Goal: Task Accomplishment & Management: Understand process/instructions

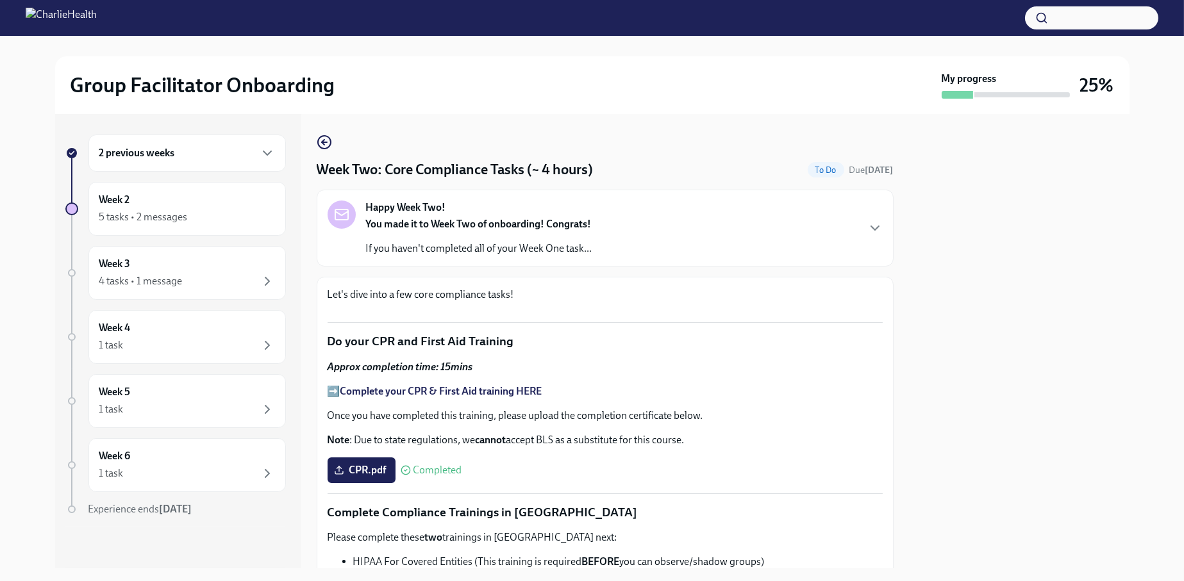
scroll to position [786, 0]
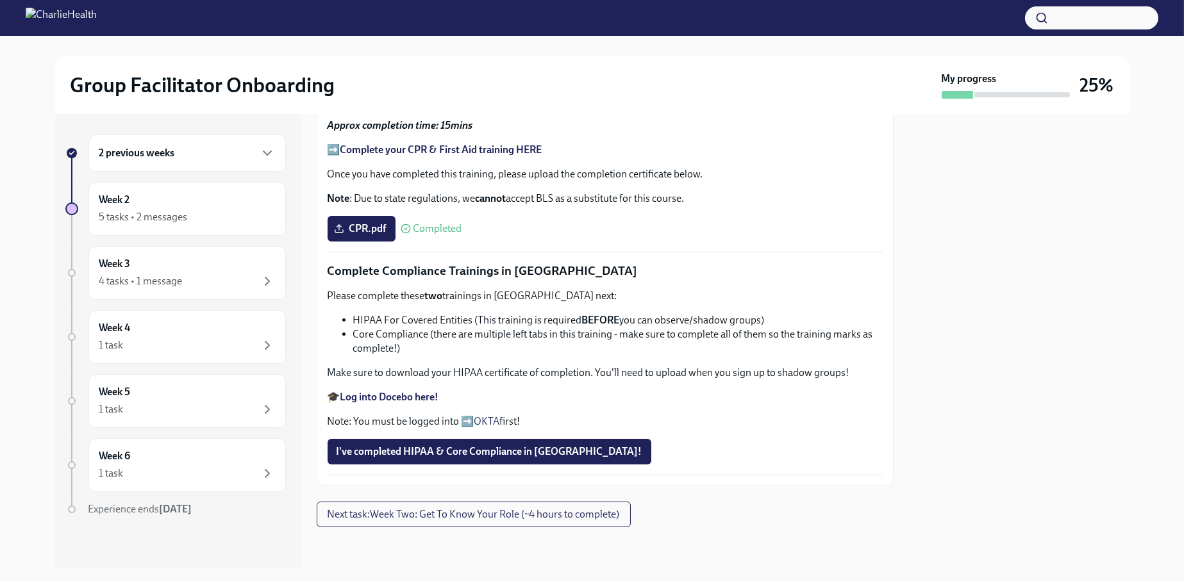
click at [395, 387] on div "Please complete these two trainings in [GEOGRAPHIC_DATA] next: HIPAA For Covere…" at bounding box center [604, 359] width 555 height 140
click at [408, 395] on strong "Log into Docebo here!" at bounding box center [389, 397] width 99 height 12
click at [399, 517] on span "Next task : Week Two: Get To Know Your Role (~4 hours to complete)" at bounding box center [473, 514] width 292 height 13
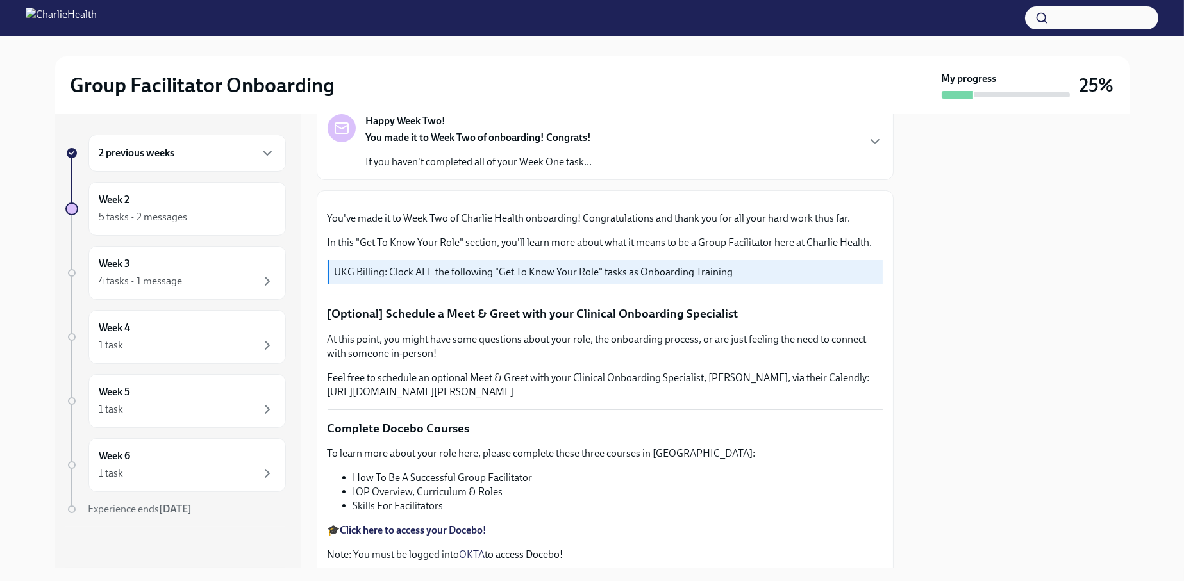
scroll to position [64, 0]
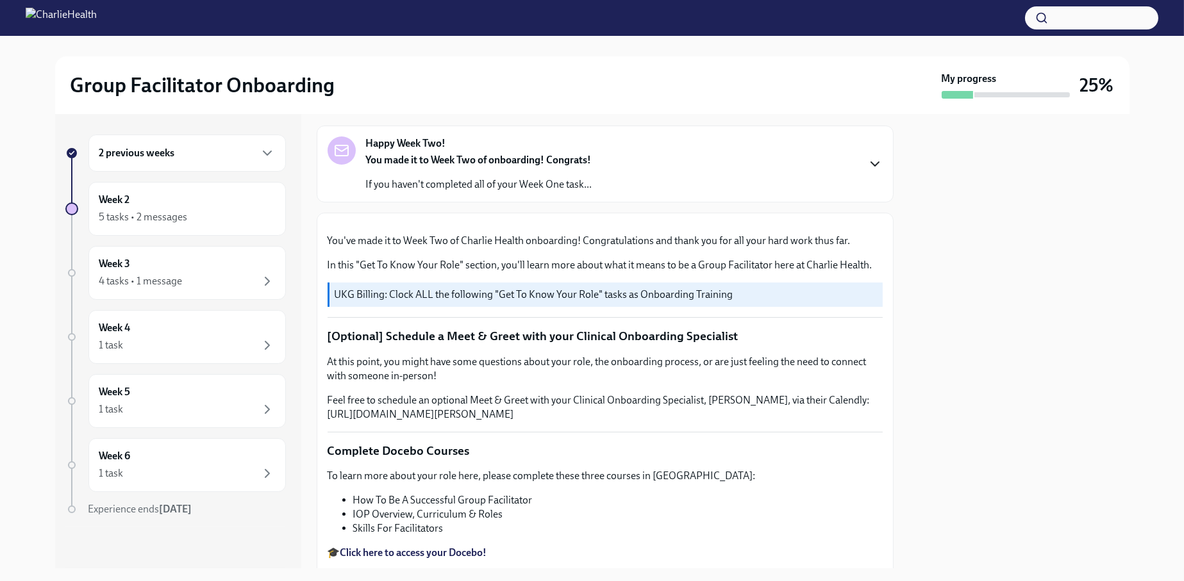
click at [867, 167] on icon "button" at bounding box center [874, 163] width 15 height 15
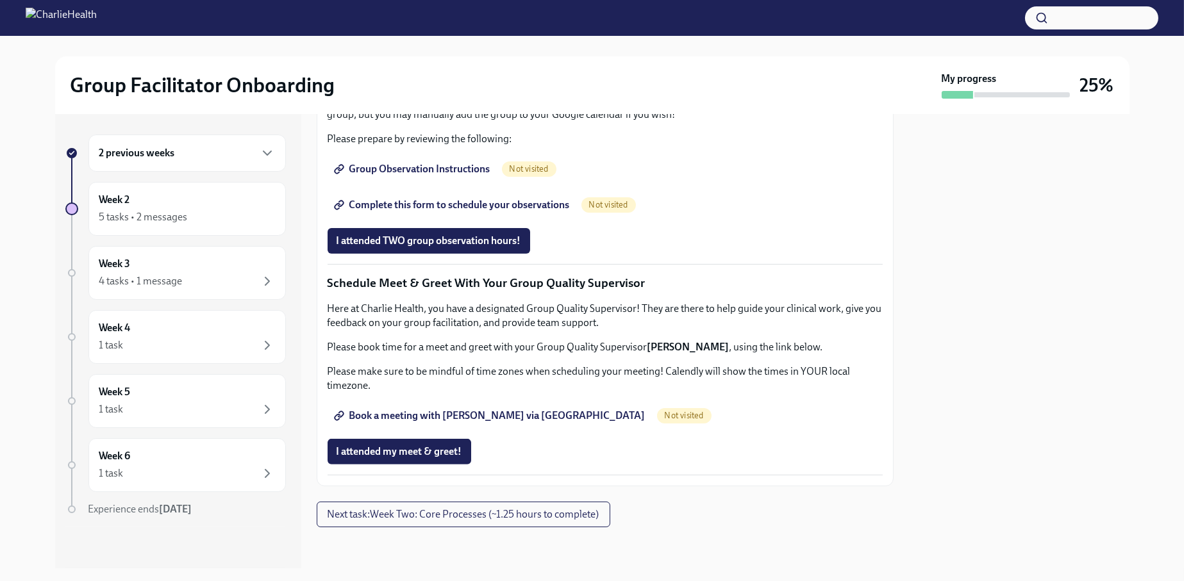
scroll to position [1599, 0]
click at [449, 447] on span "I attended my meet & greet!" at bounding box center [399, 451] width 126 height 13
click at [465, 521] on button "Next task : Week Two: Core Processes (~1.25 hours to complete)" at bounding box center [464, 515] width 294 height 26
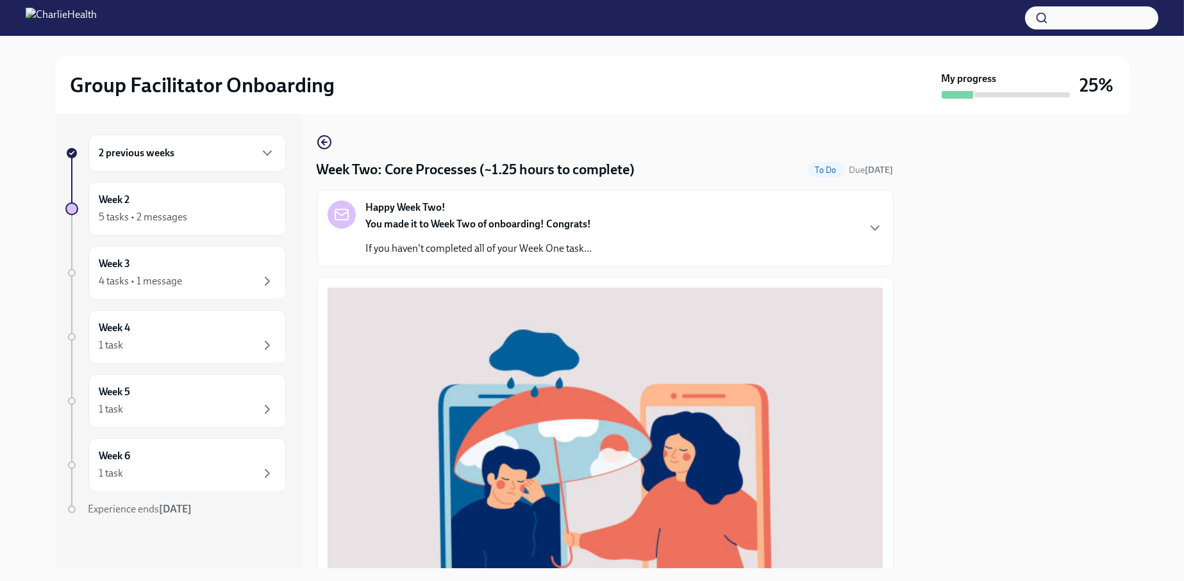
click at [449, 251] on p "If you haven't completed all of your Week One task..." at bounding box center [479, 249] width 226 height 14
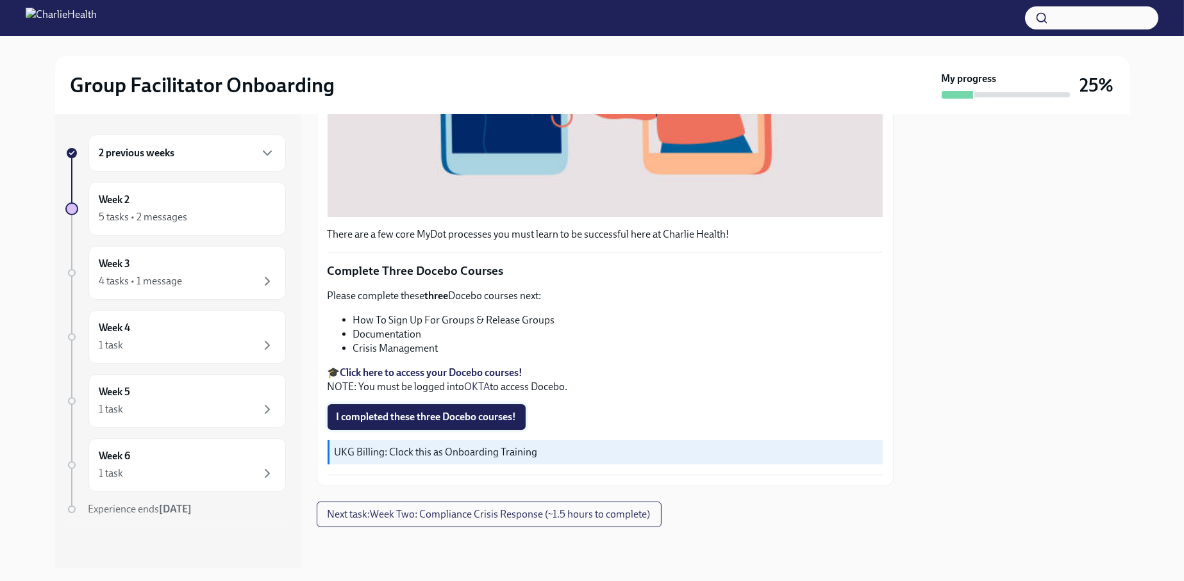
scroll to position [870, 0]
click at [490, 516] on span "Next task : Week Two: Compliance Crisis Response (~1.5 hours to complete)" at bounding box center [488, 514] width 323 height 13
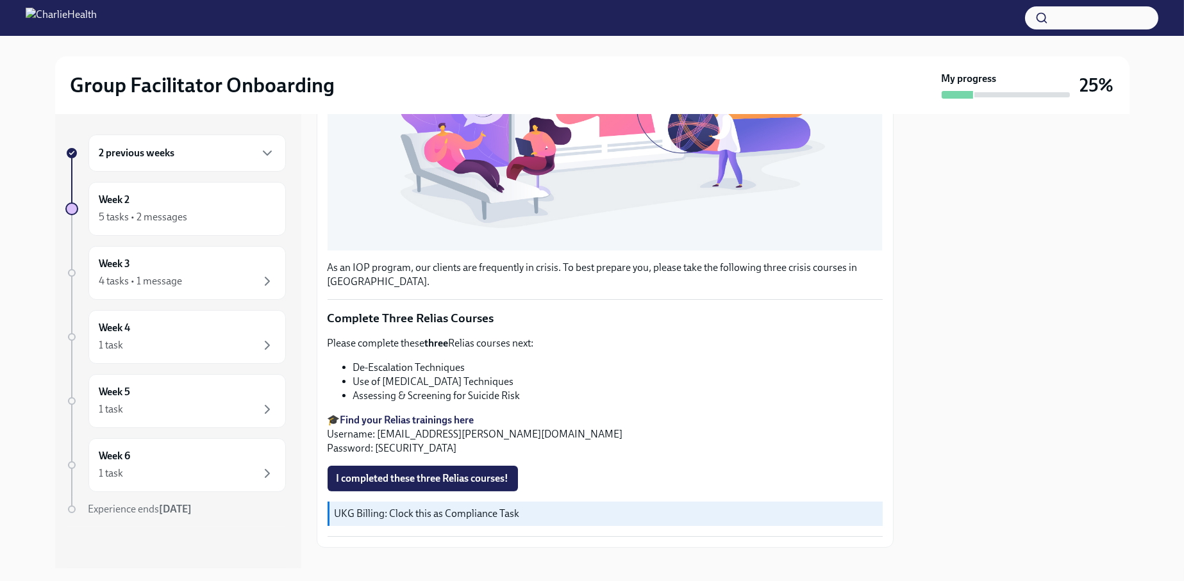
scroll to position [565, 0]
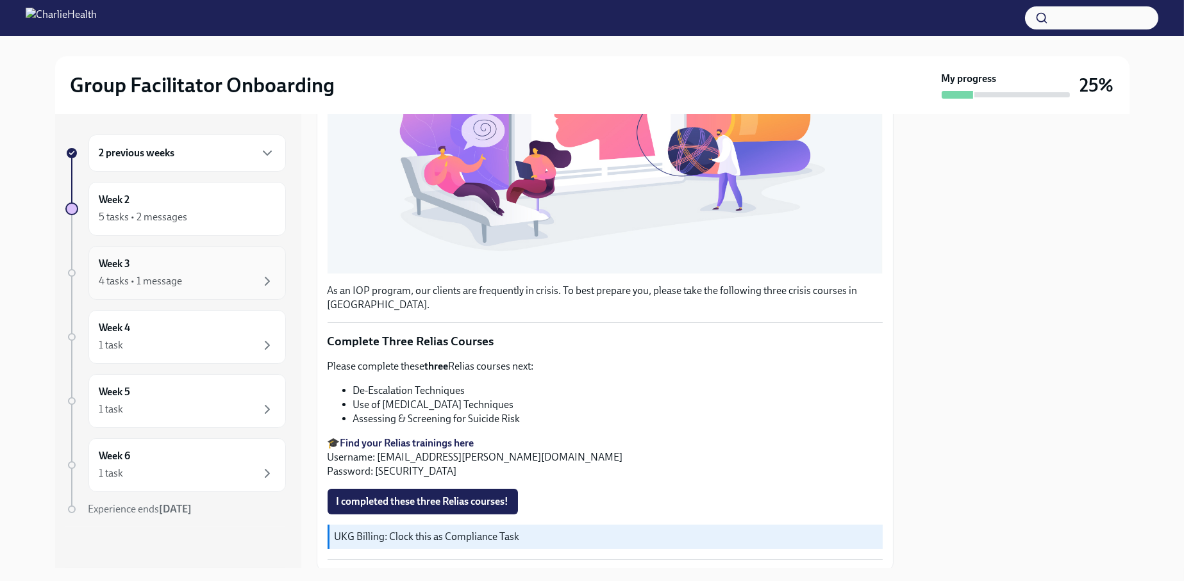
click at [244, 263] on div "Week 3 4 tasks • 1 message" at bounding box center [187, 273] width 176 height 32
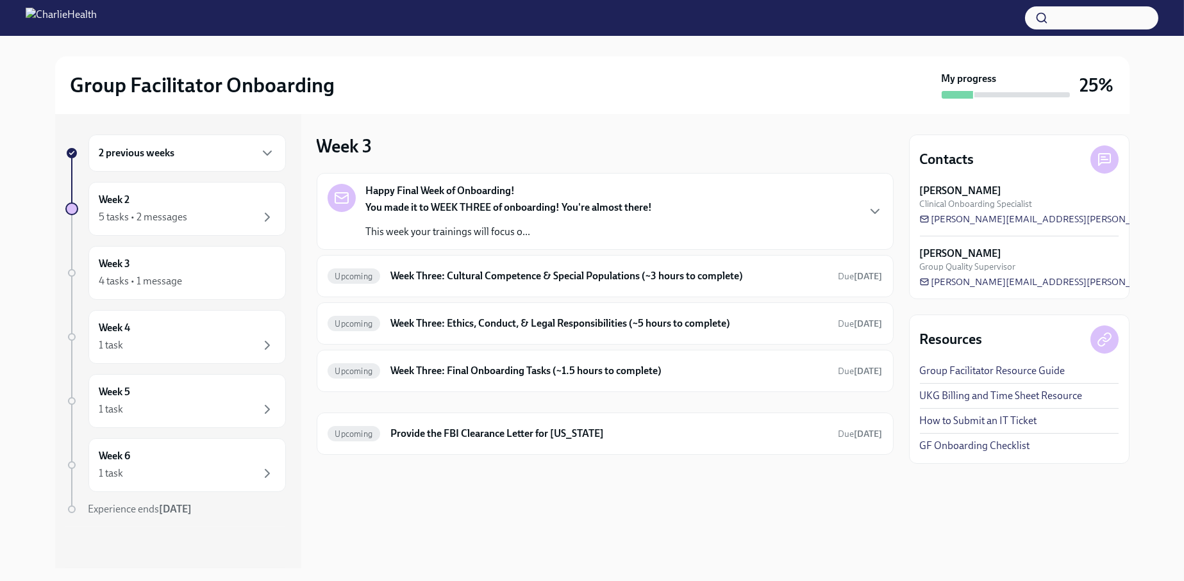
click at [595, 240] on div "Happy Final Week of Onboarding! You made it to WEEK THREE of onboarding! You're…" at bounding box center [605, 211] width 577 height 77
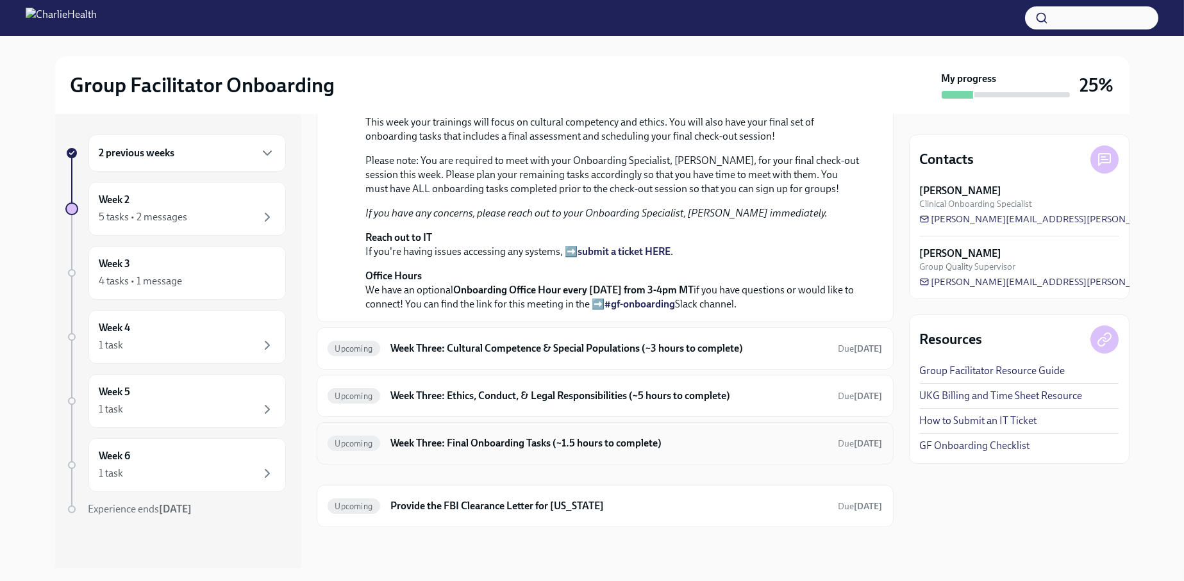
scroll to position [431, 0]
click at [453, 349] on h6 "Week Three: Cultural Competence & Special Populations (~3 hours to complete)" at bounding box center [608, 349] width 437 height 14
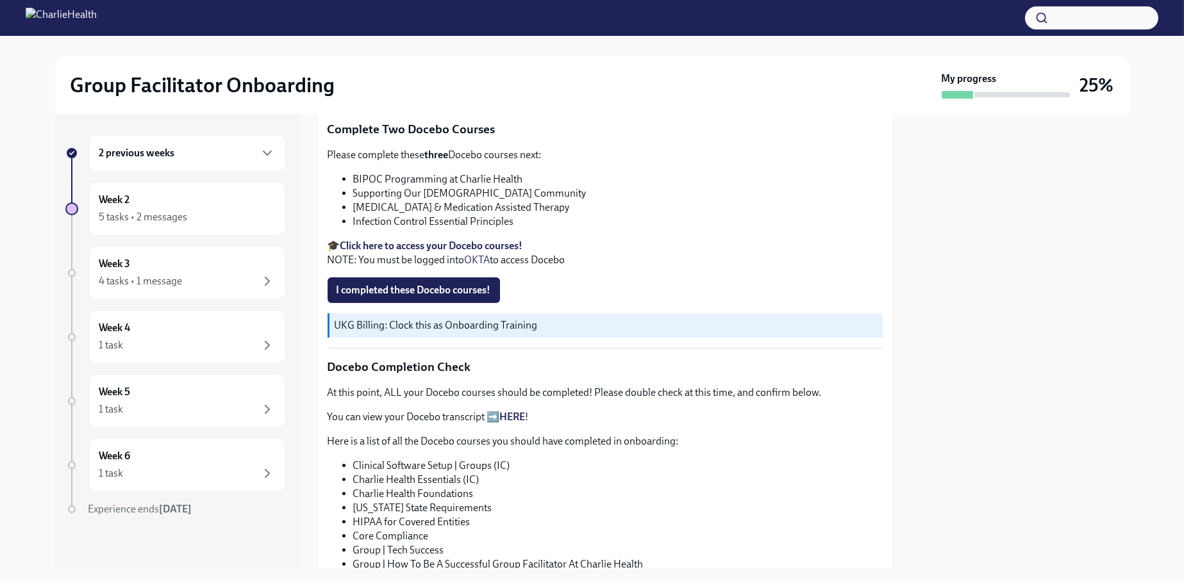
scroll to position [294, 0]
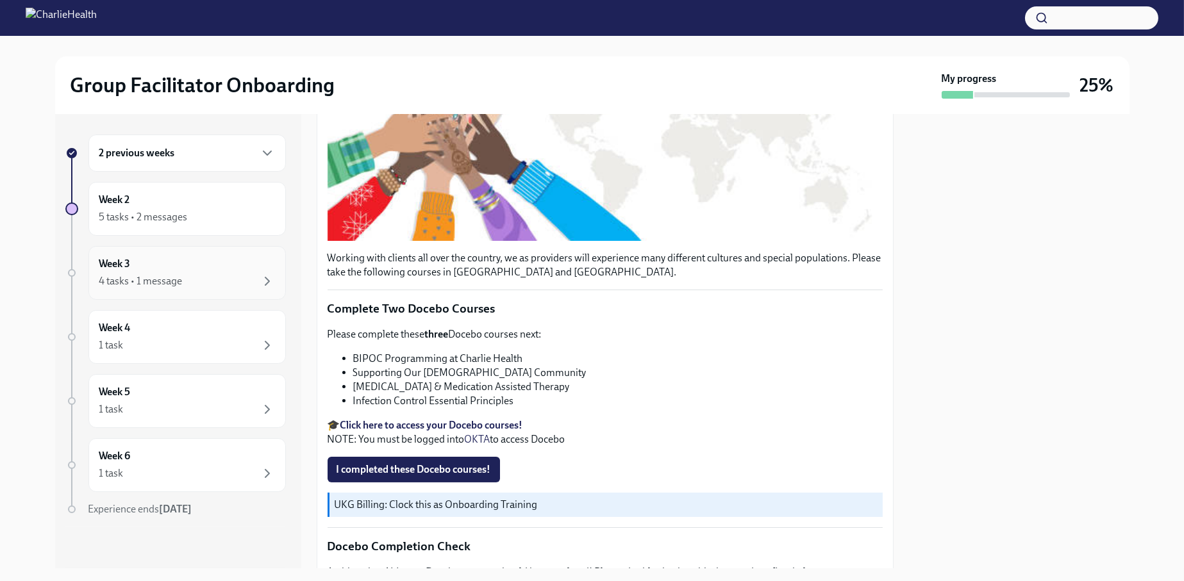
click at [165, 274] on div "4 tasks • 1 message" at bounding box center [140, 281] width 83 height 14
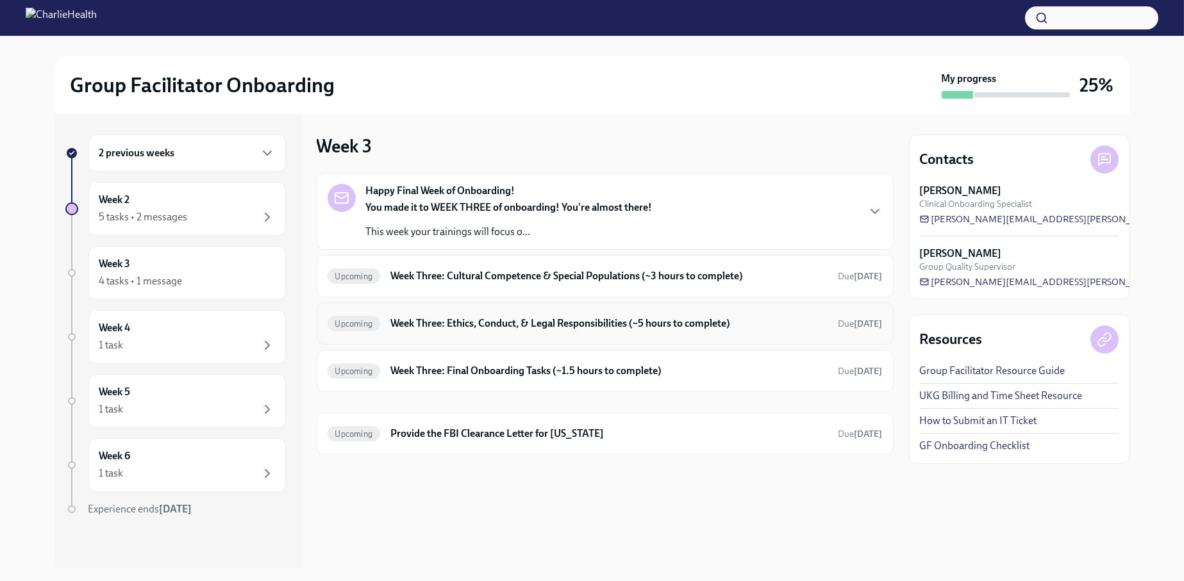
click at [518, 327] on h6 "Week Three: Ethics, Conduct, & Legal Responsibilities (~5 hours to complete)" at bounding box center [608, 324] width 437 height 14
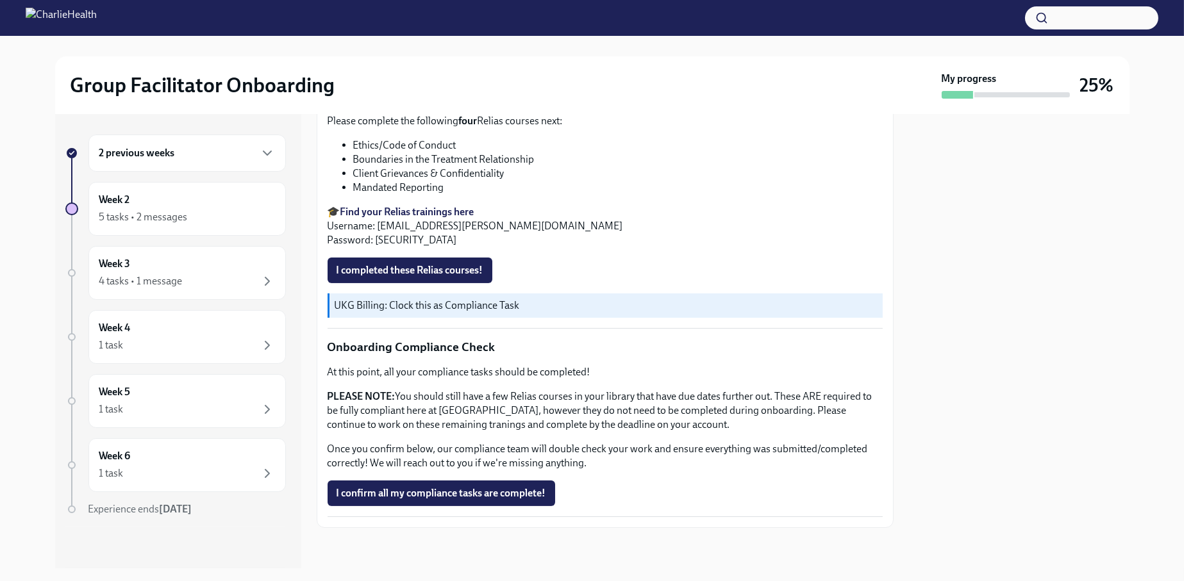
scroll to position [665, 0]
click at [170, 290] on div "Week 3 4 tasks • 1 message" at bounding box center [186, 273] width 197 height 54
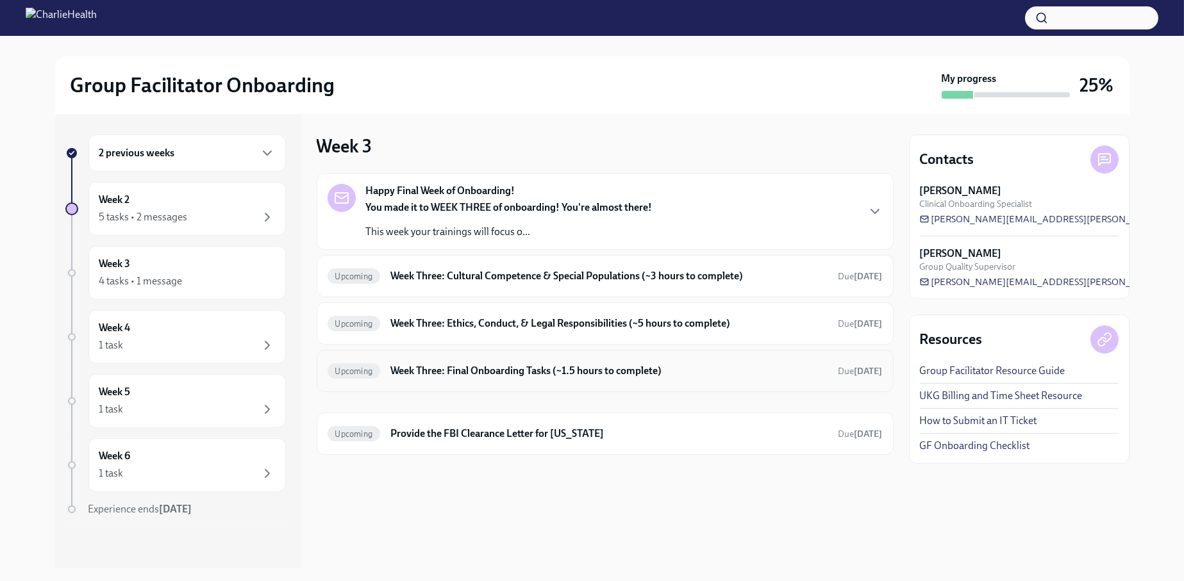
click at [481, 369] on h6 "Week Three: Final Onboarding Tasks (~1.5 hours to complete)" at bounding box center [608, 371] width 437 height 14
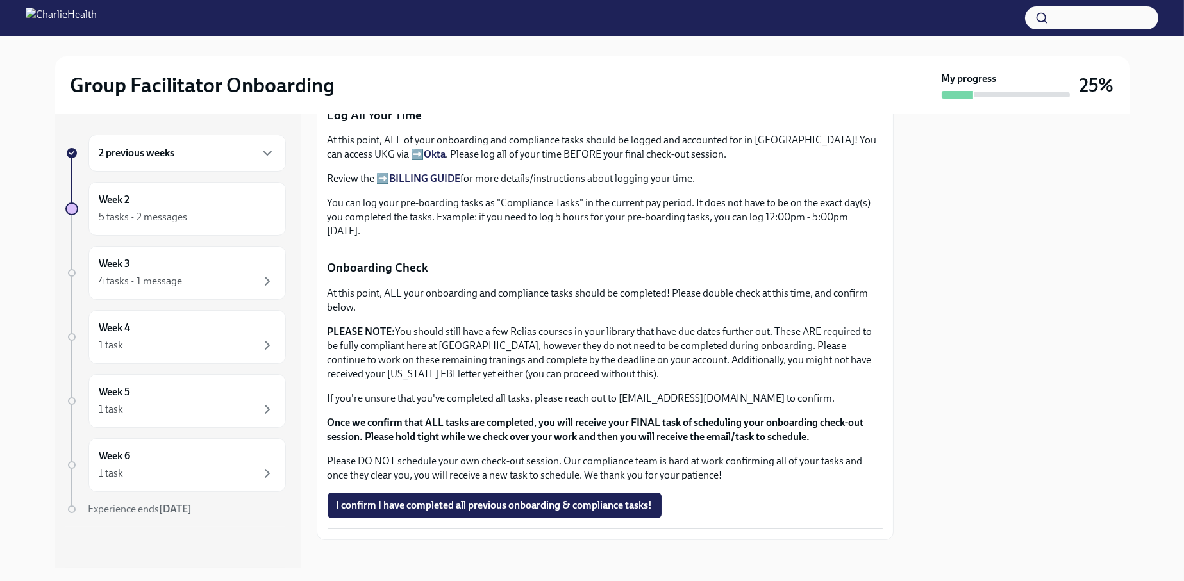
scroll to position [938, 0]
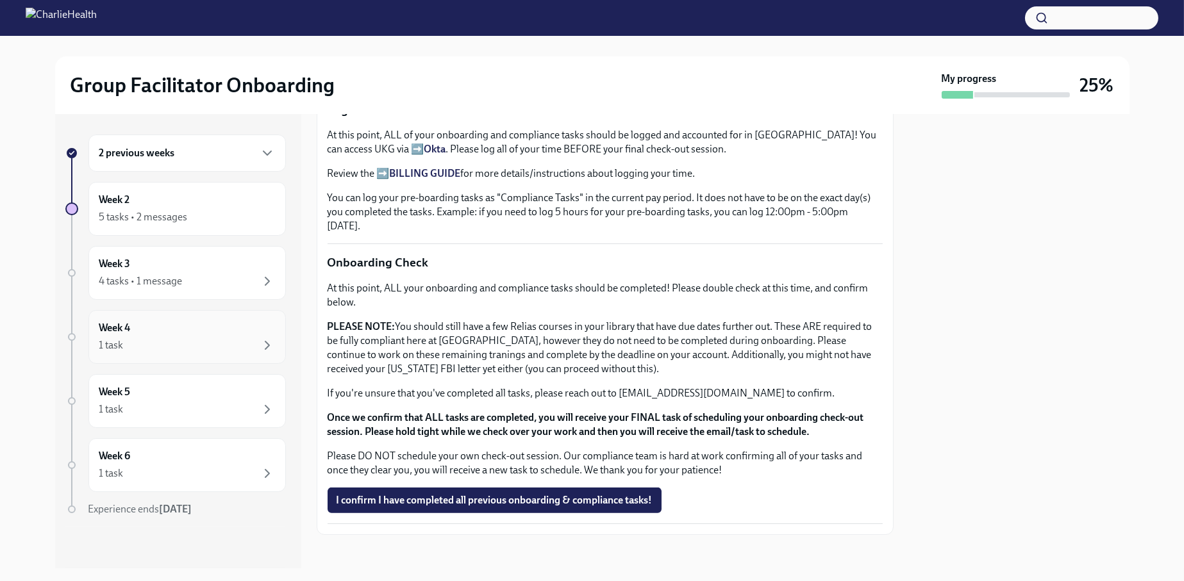
click at [163, 336] on div "Week 4 1 task" at bounding box center [187, 337] width 176 height 32
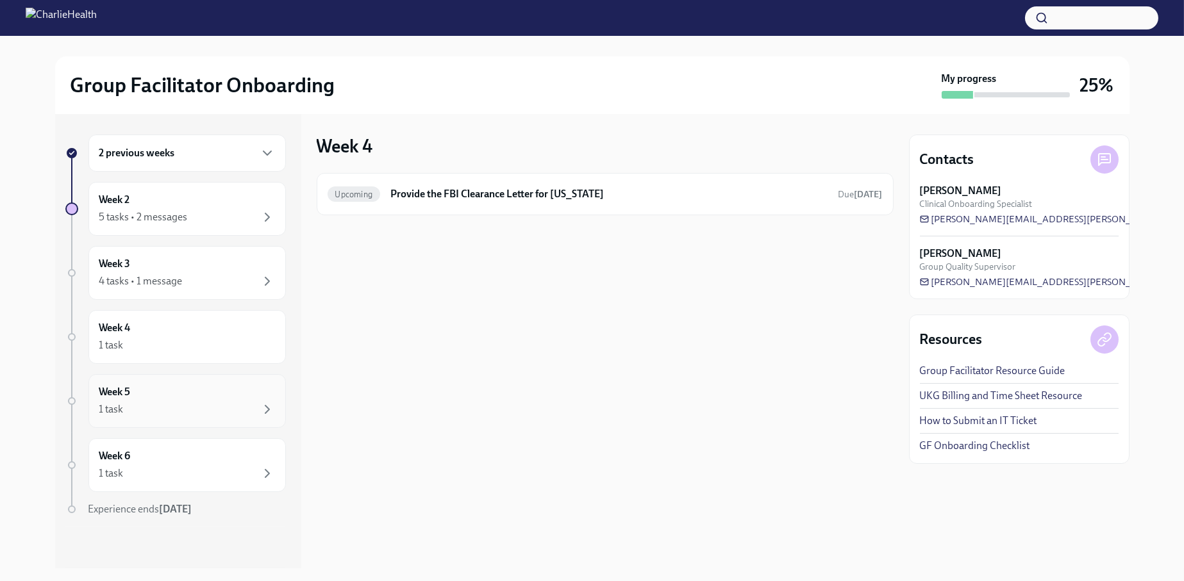
click at [181, 418] on div "Week 5 1 task" at bounding box center [186, 401] width 197 height 54
click at [234, 408] on div "1 task" at bounding box center [187, 409] width 176 height 15
click at [209, 462] on div "Week 6 1 task" at bounding box center [187, 465] width 176 height 32
click at [140, 194] on div "Week 2 5 tasks • 2 messages" at bounding box center [187, 209] width 176 height 32
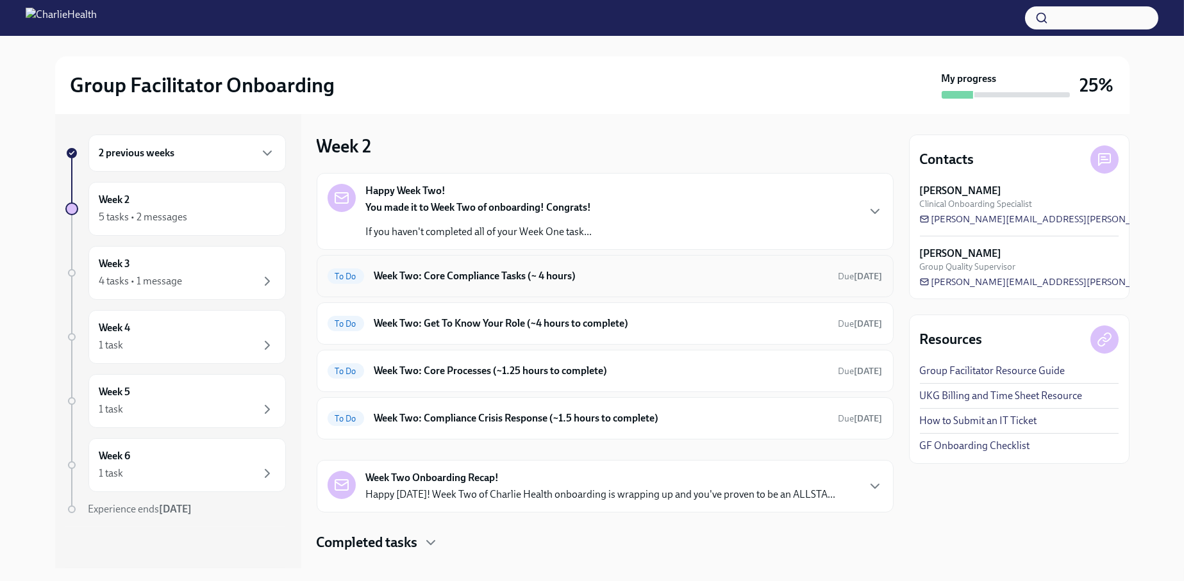
click at [563, 269] on h6 "Week Two: Core Compliance Tasks (~ 4 hours)" at bounding box center [601, 276] width 454 height 14
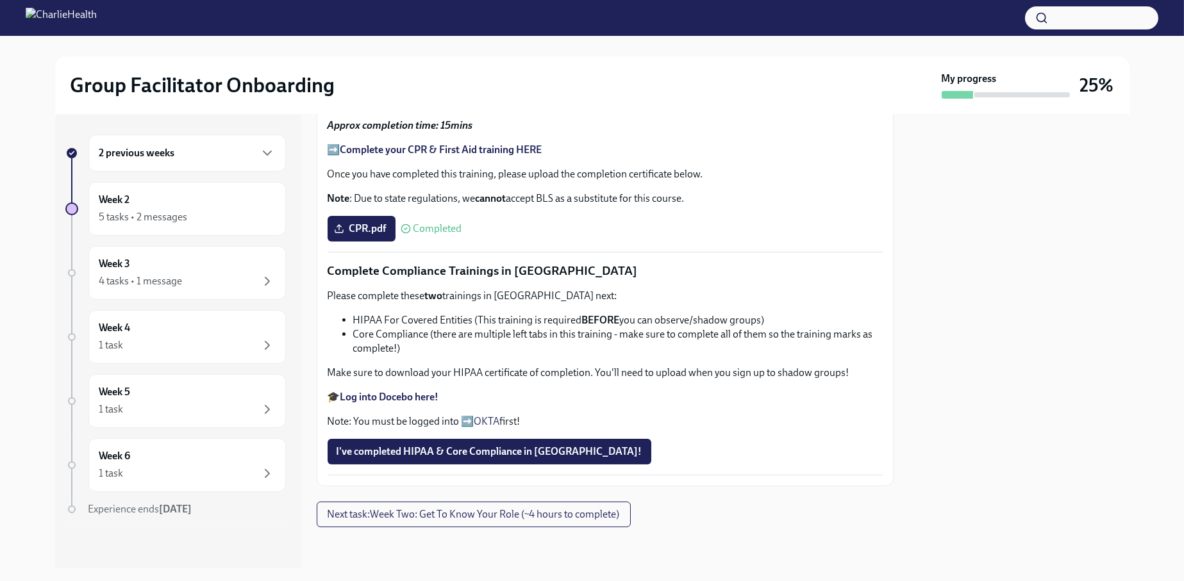
scroll to position [786, 0]
click at [435, 515] on span "Next task : Week Two: Get To Know Your Role (~4 hours to complete)" at bounding box center [473, 514] width 292 height 13
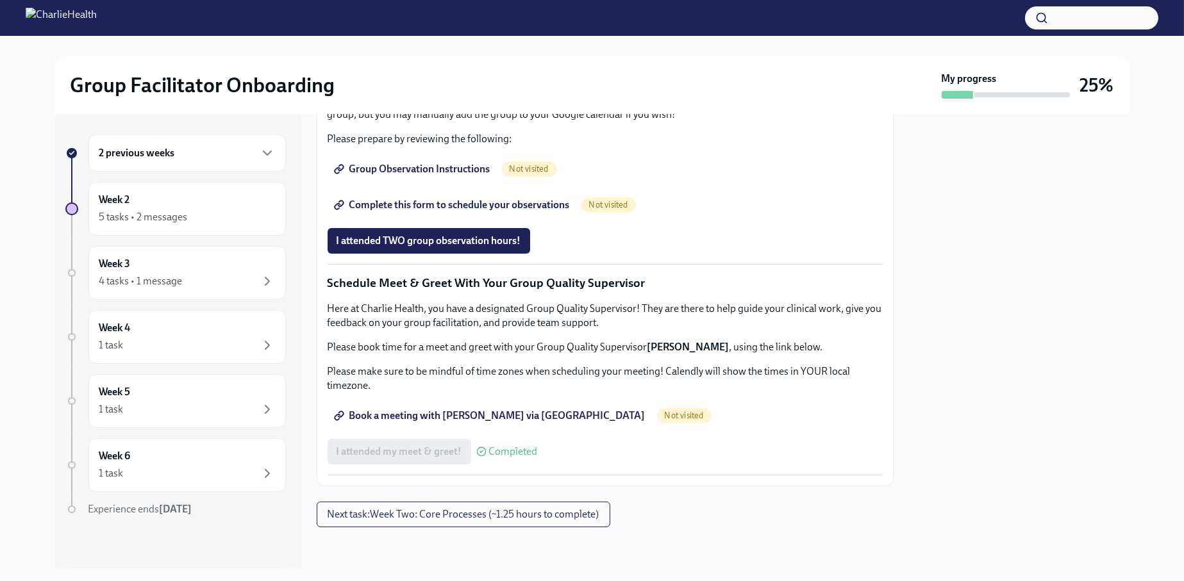
scroll to position [1162, 0]
click at [157, 274] on div "4 tasks • 1 message" at bounding box center [140, 281] width 83 height 14
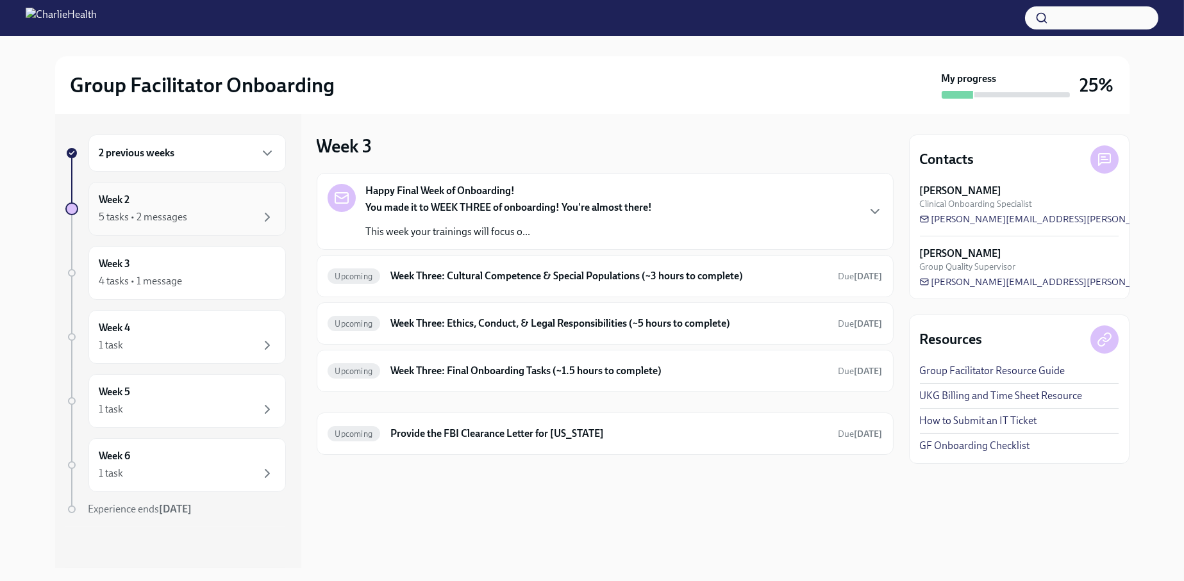
click at [163, 183] on div "Week 2 5 tasks • 2 messages" at bounding box center [186, 209] width 197 height 54
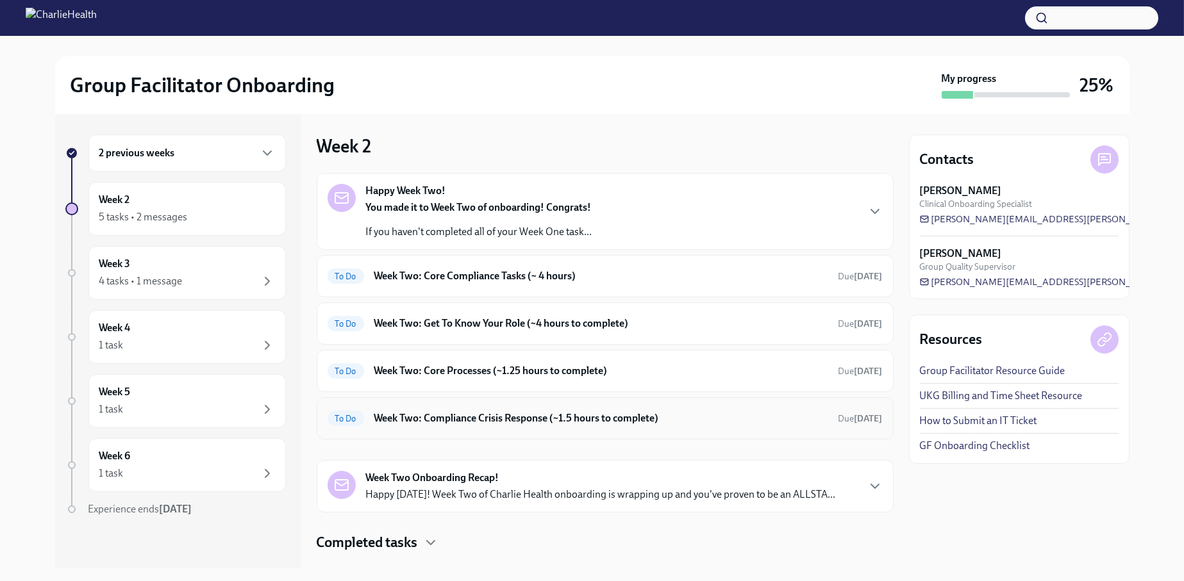
click at [622, 414] on h6 "Week Two: Compliance Crisis Response (~1.5 hours to complete)" at bounding box center [601, 418] width 454 height 14
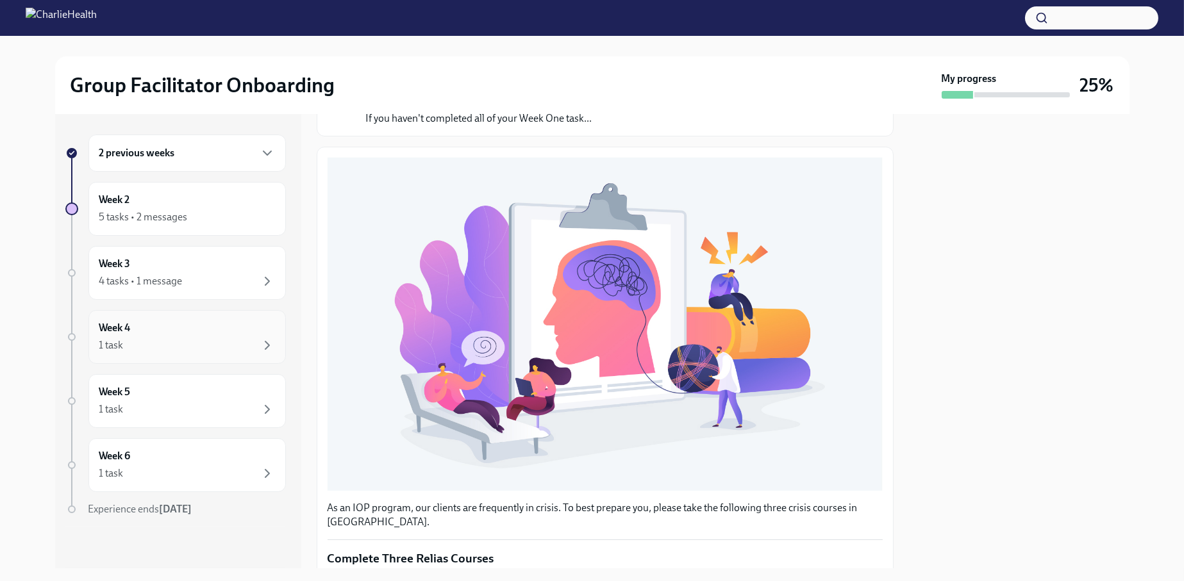
scroll to position [128, 0]
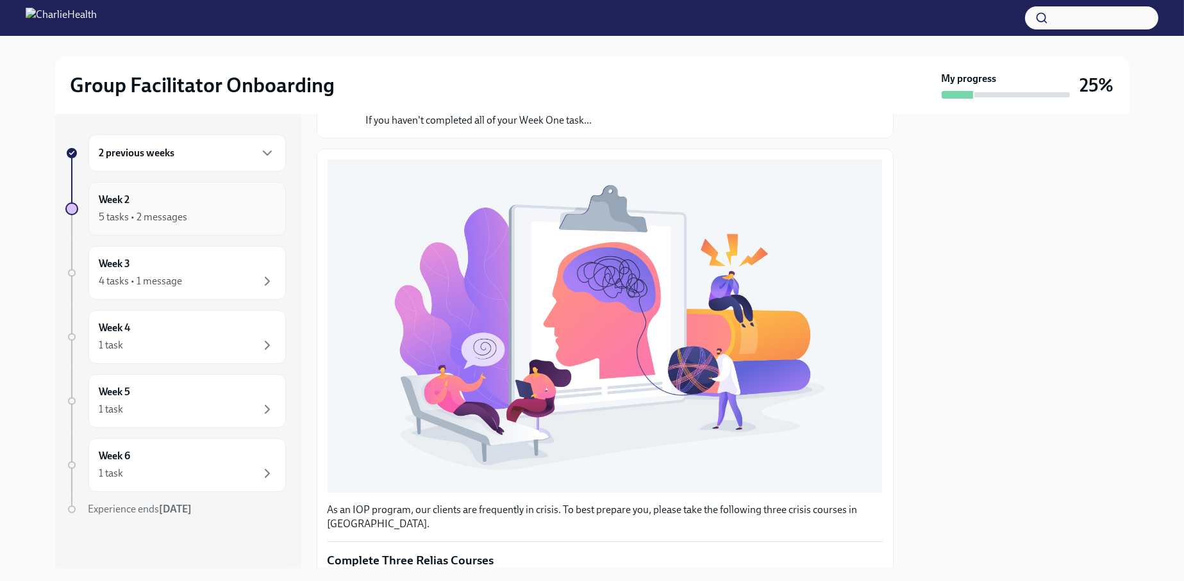
click at [222, 204] on div "Week 2 5 tasks • 2 messages" at bounding box center [187, 209] width 176 height 32
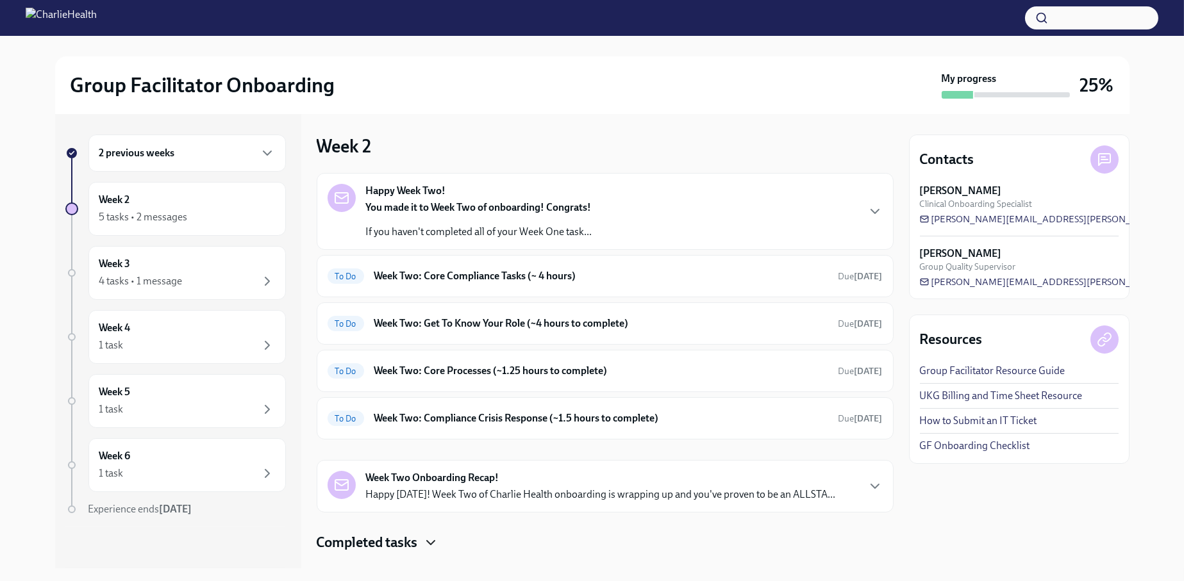
click at [429, 539] on icon "button" at bounding box center [430, 542] width 15 height 15
